Goal: Task Accomplishment & Management: Use online tool/utility

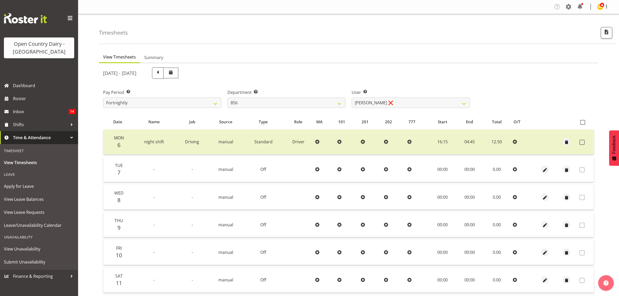
select select "671"
select select "7435"
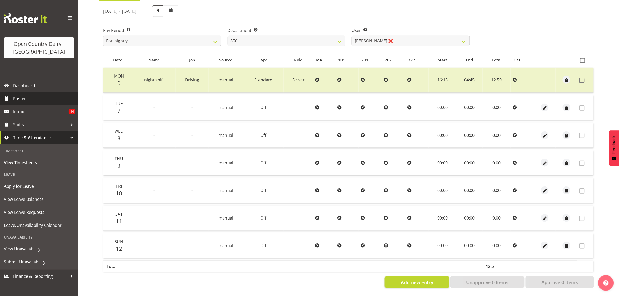
click at [12, 98] on link "Roster" at bounding box center [39, 98] width 78 height 13
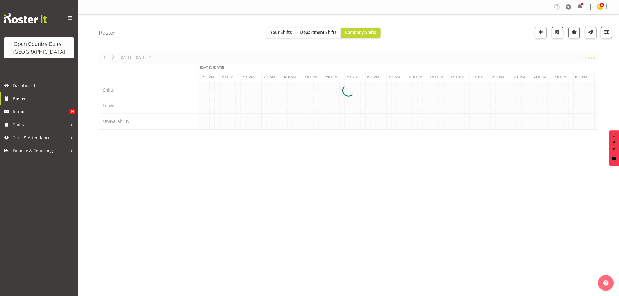
scroll to position [0, 500]
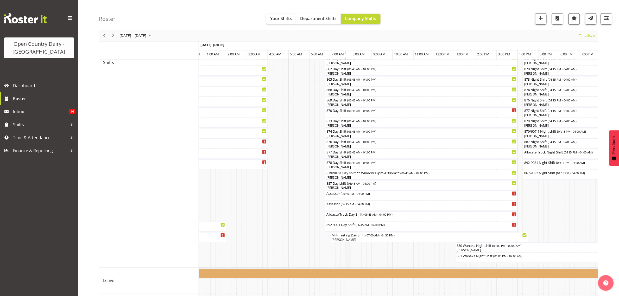
scroll to position [215, 0]
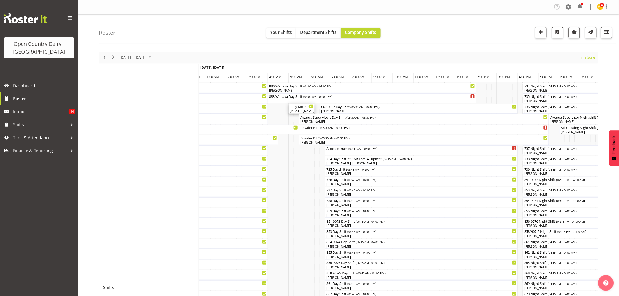
click at [294, 109] on div "Early Morning CIP ( 05:00 AM - 06:15 AM ) [PERSON_NAME], [PERSON_NAME]" at bounding box center [302, 109] width 24 height 10
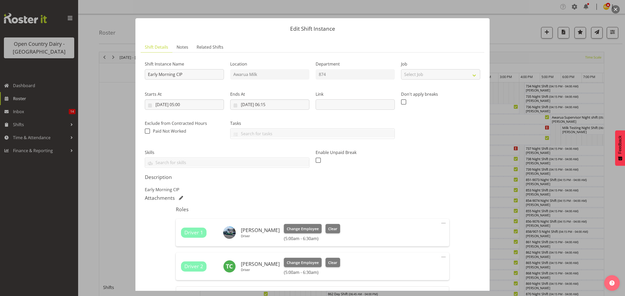
click at [506, 21] on div at bounding box center [312, 148] width 625 height 296
